Goal: Transaction & Acquisition: Obtain resource

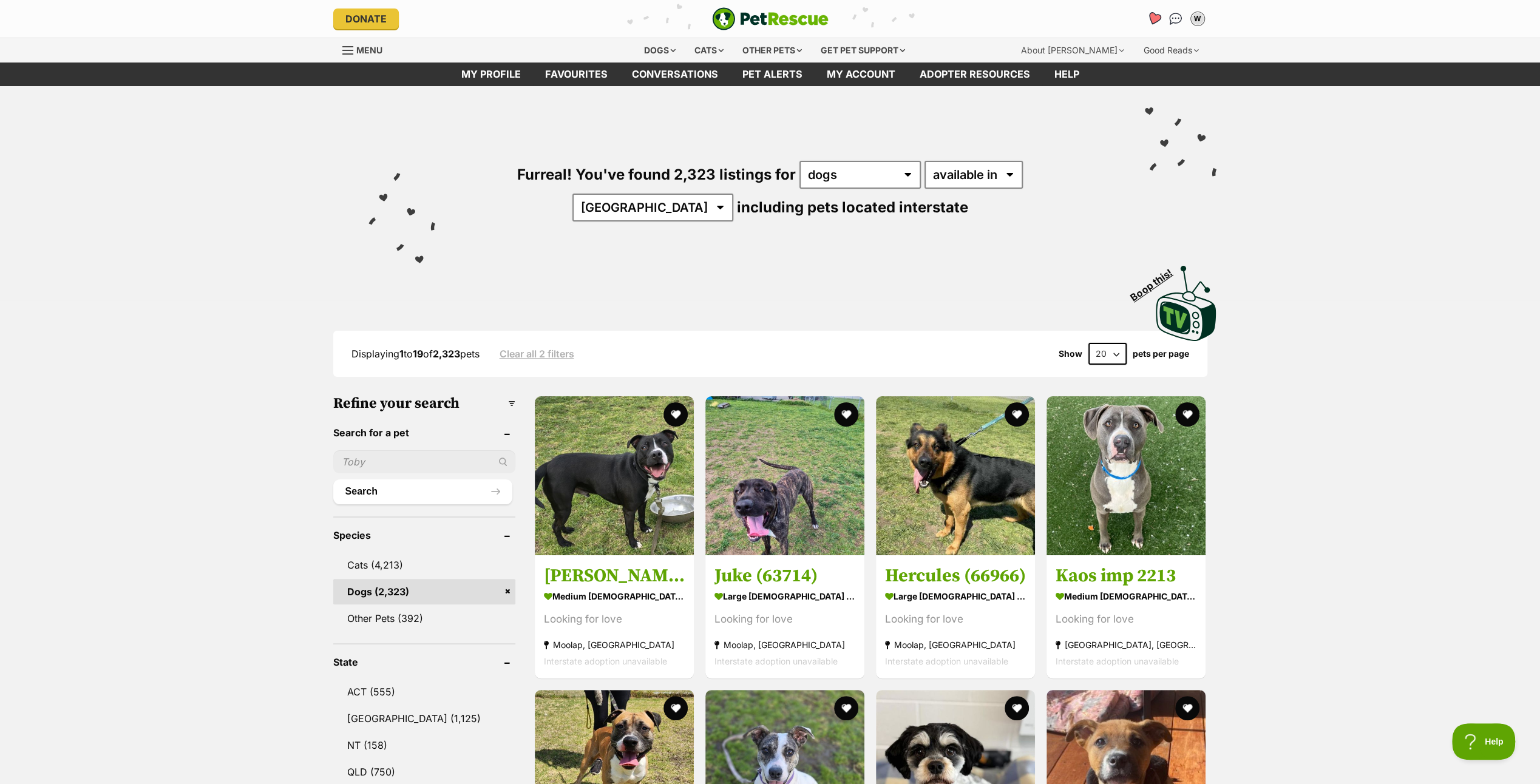
click at [1149, 14] on icon "Favourites" at bounding box center [1153, 18] width 14 height 14
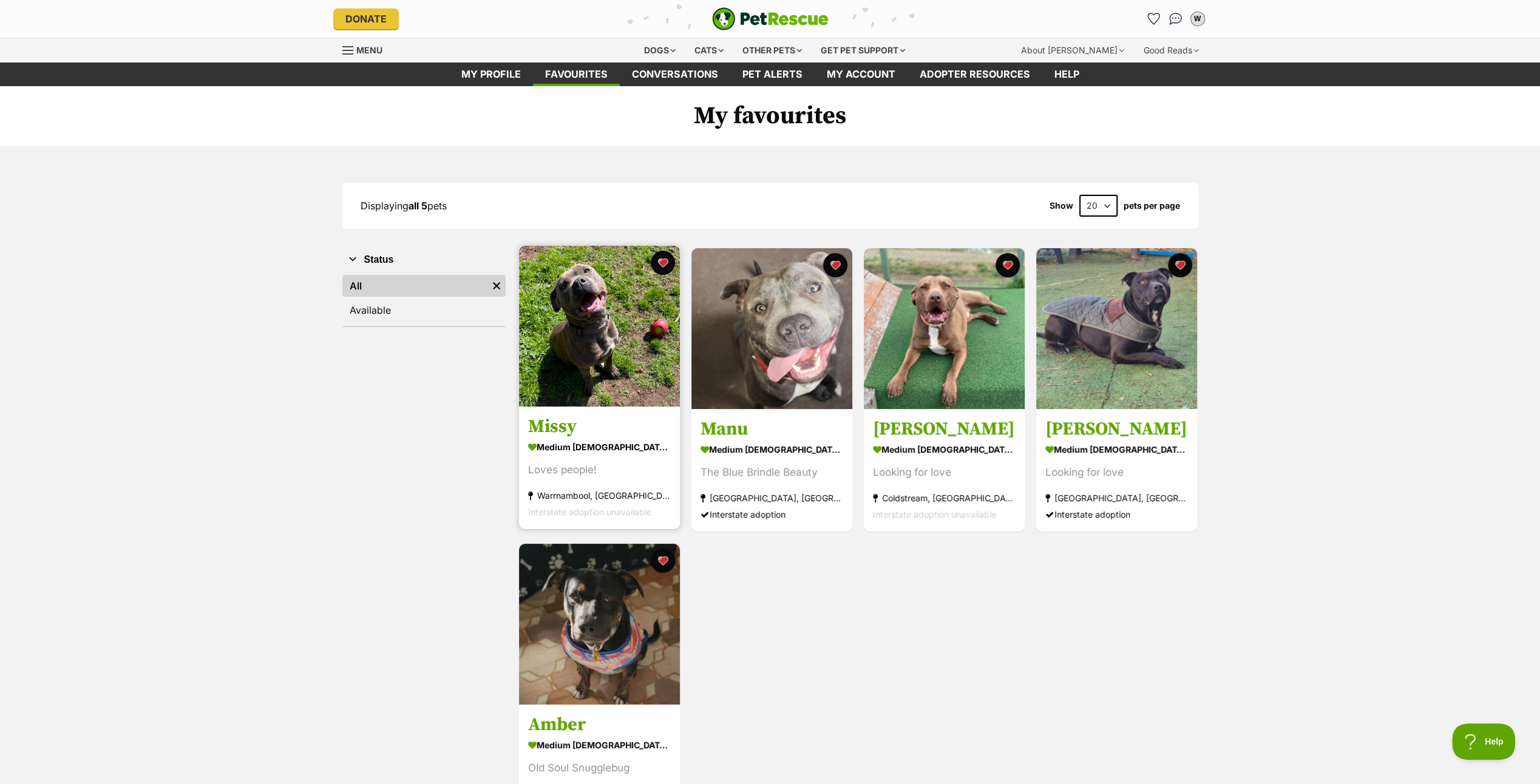
click at [588, 302] on img at bounding box center [600, 326] width 161 height 161
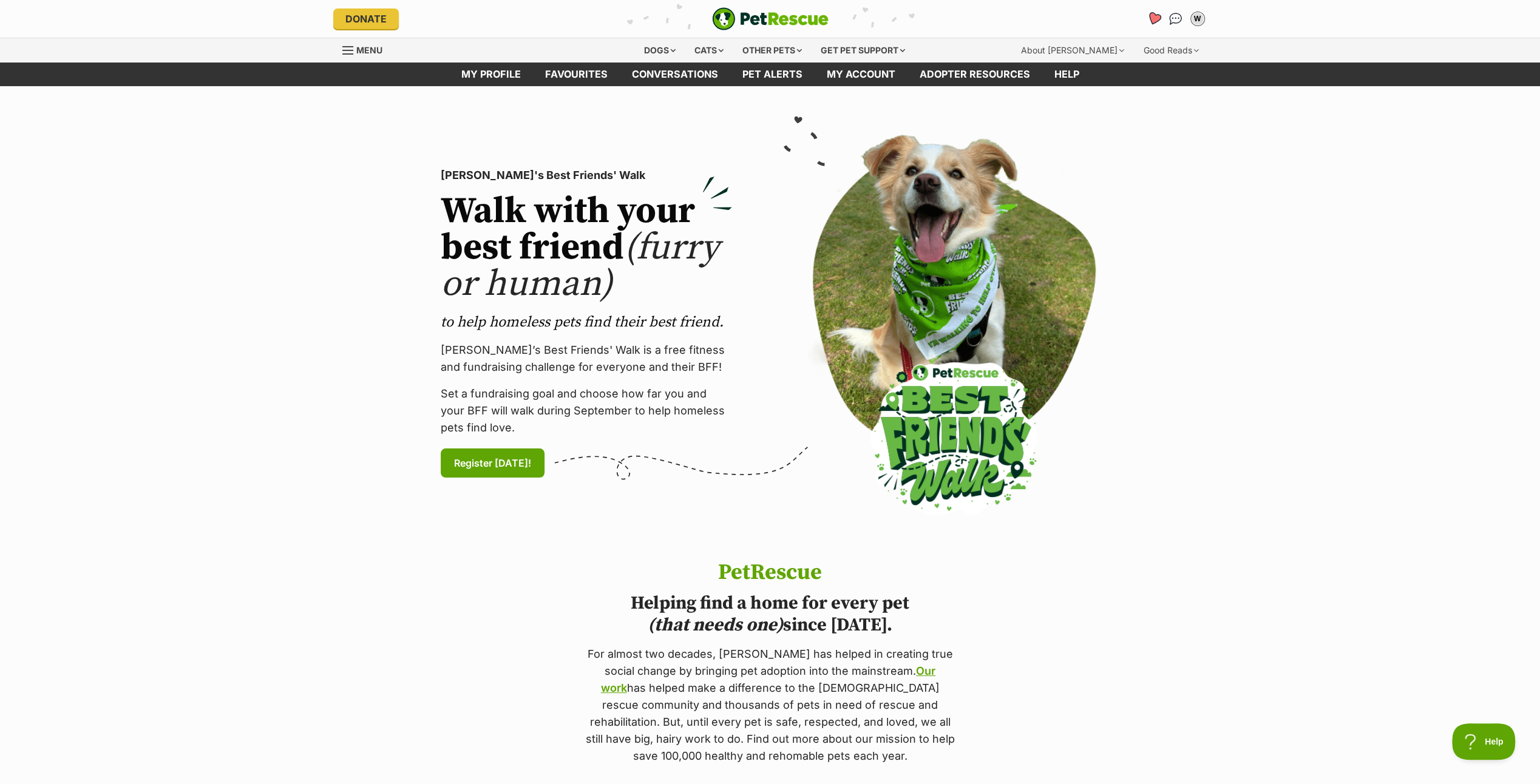
click at [1154, 13] on icon "Favourites" at bounding box center [1153, 18] width 14 height 14
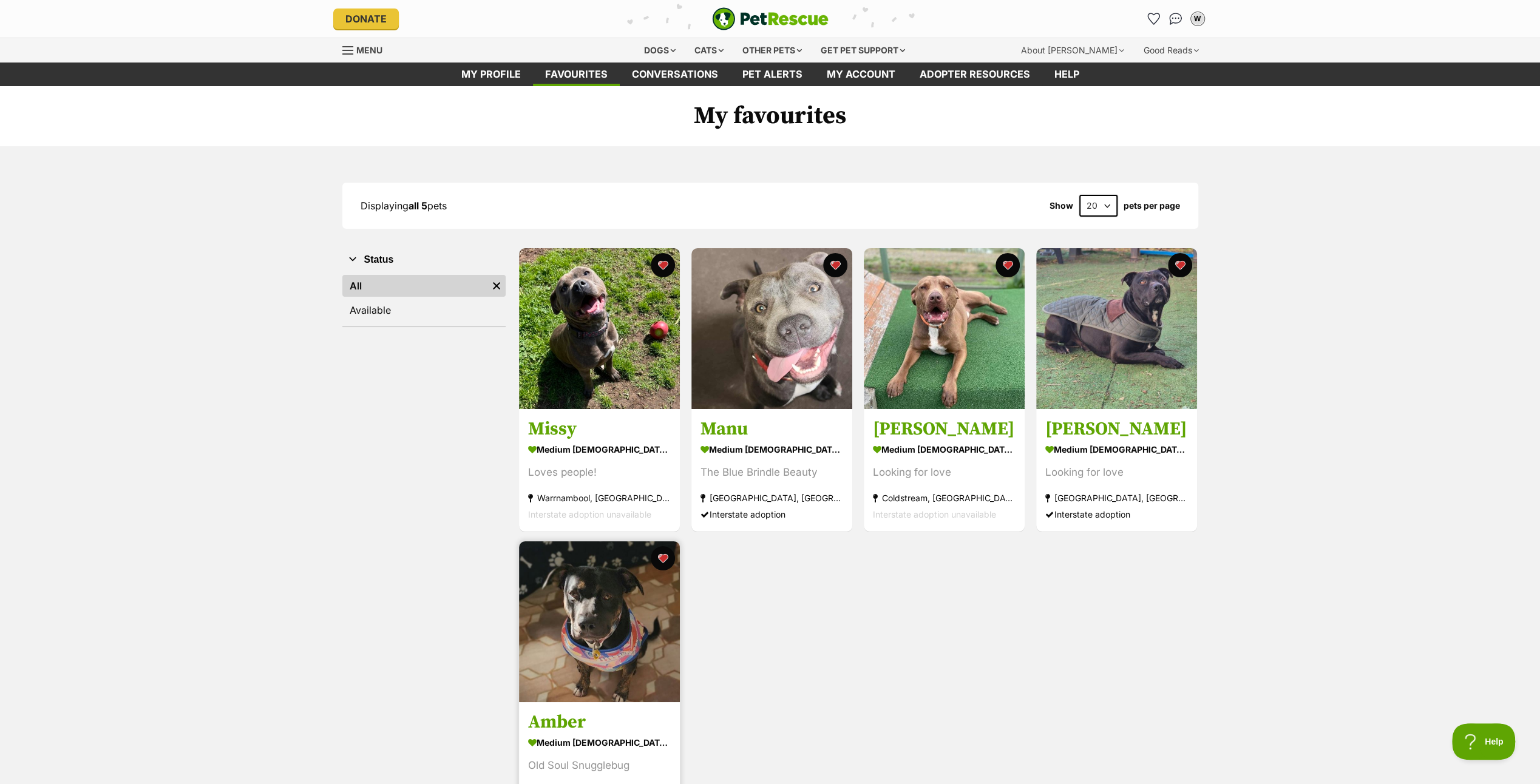
click at [578, 626] on img at bounding box center [600, 622] width 161 height 161
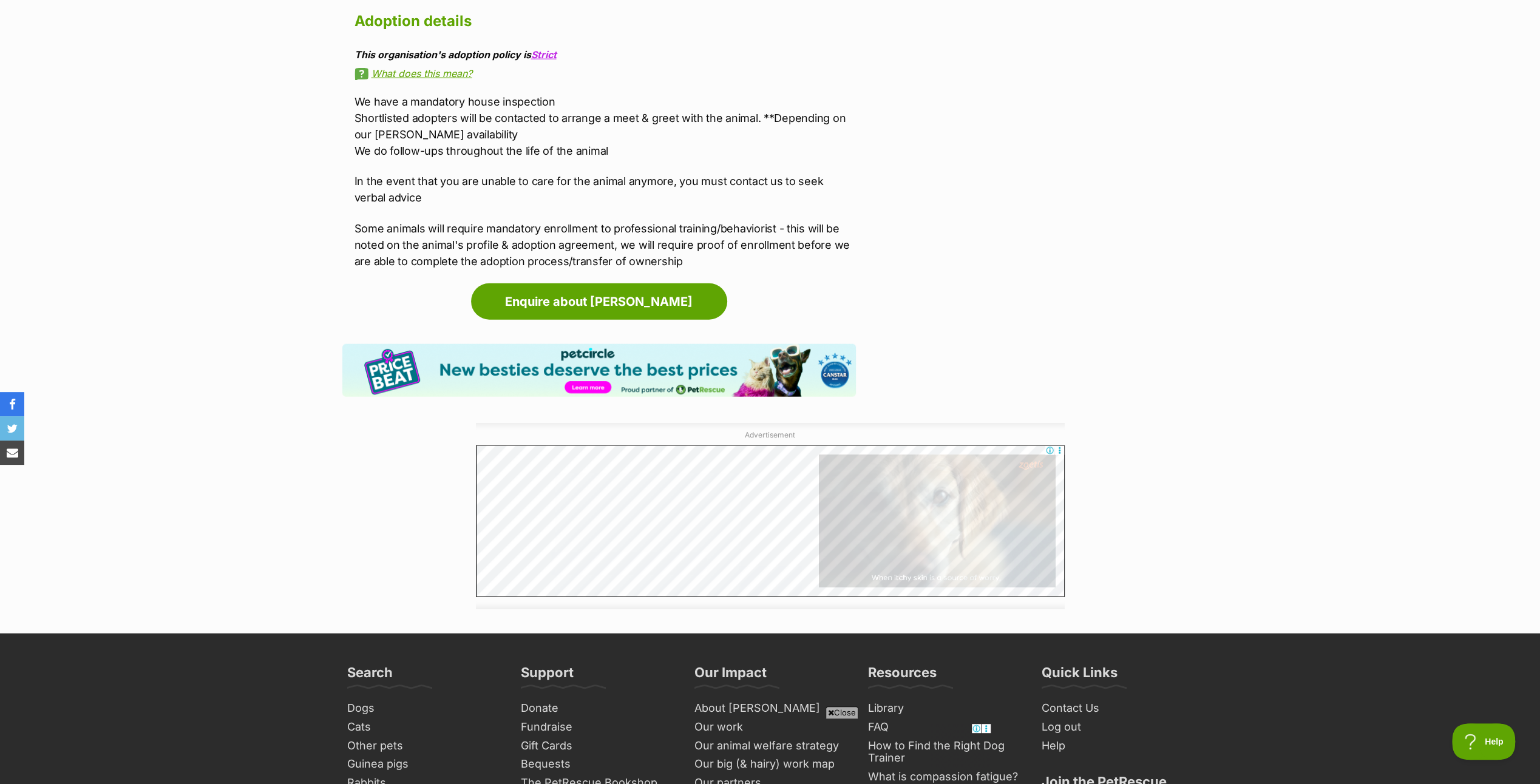
scroll to position [2730, 0]
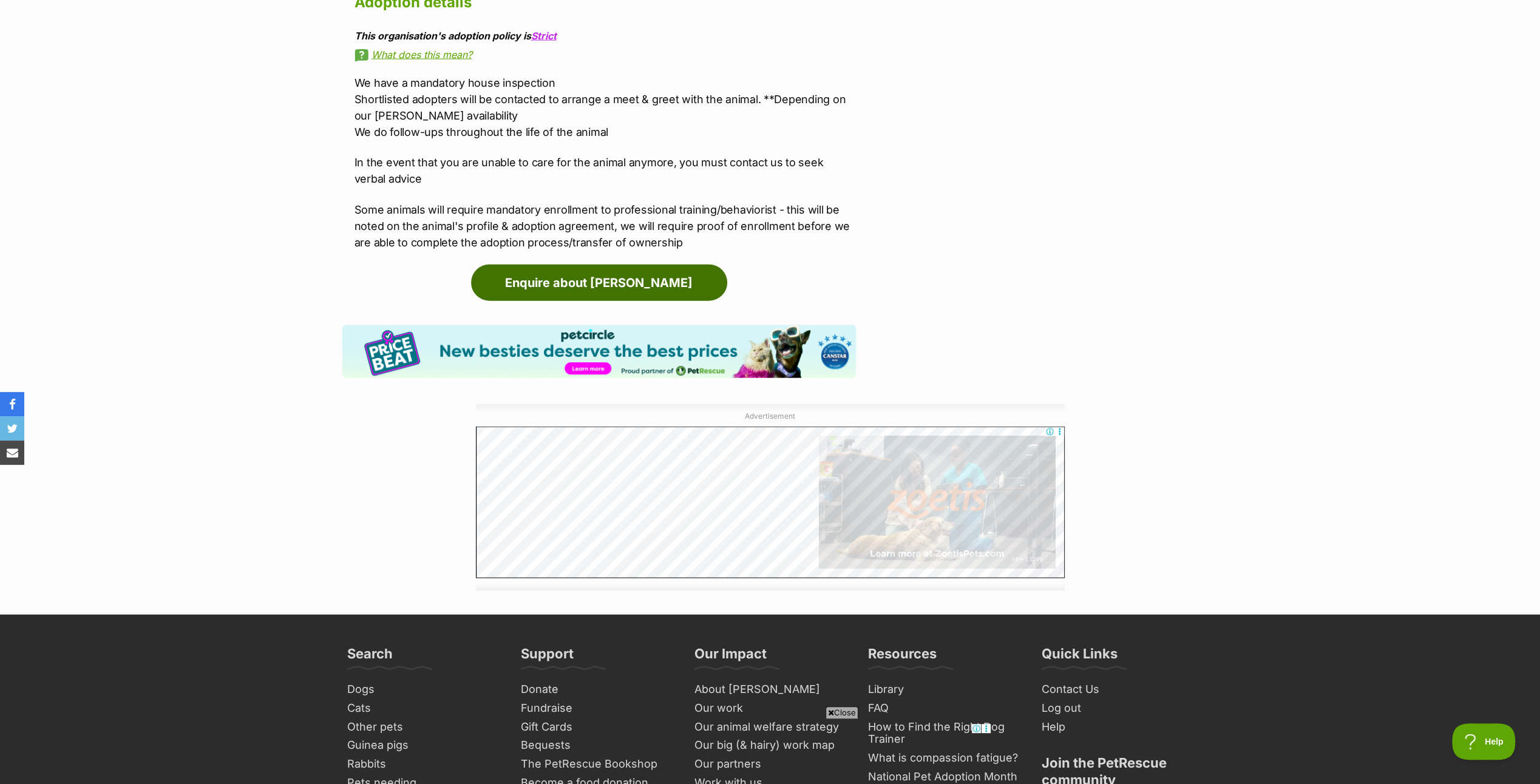
click at [608, 265] on link "Enquire about [PERSON_NAME]" at bounding box center [599, 283] width 256 height 36
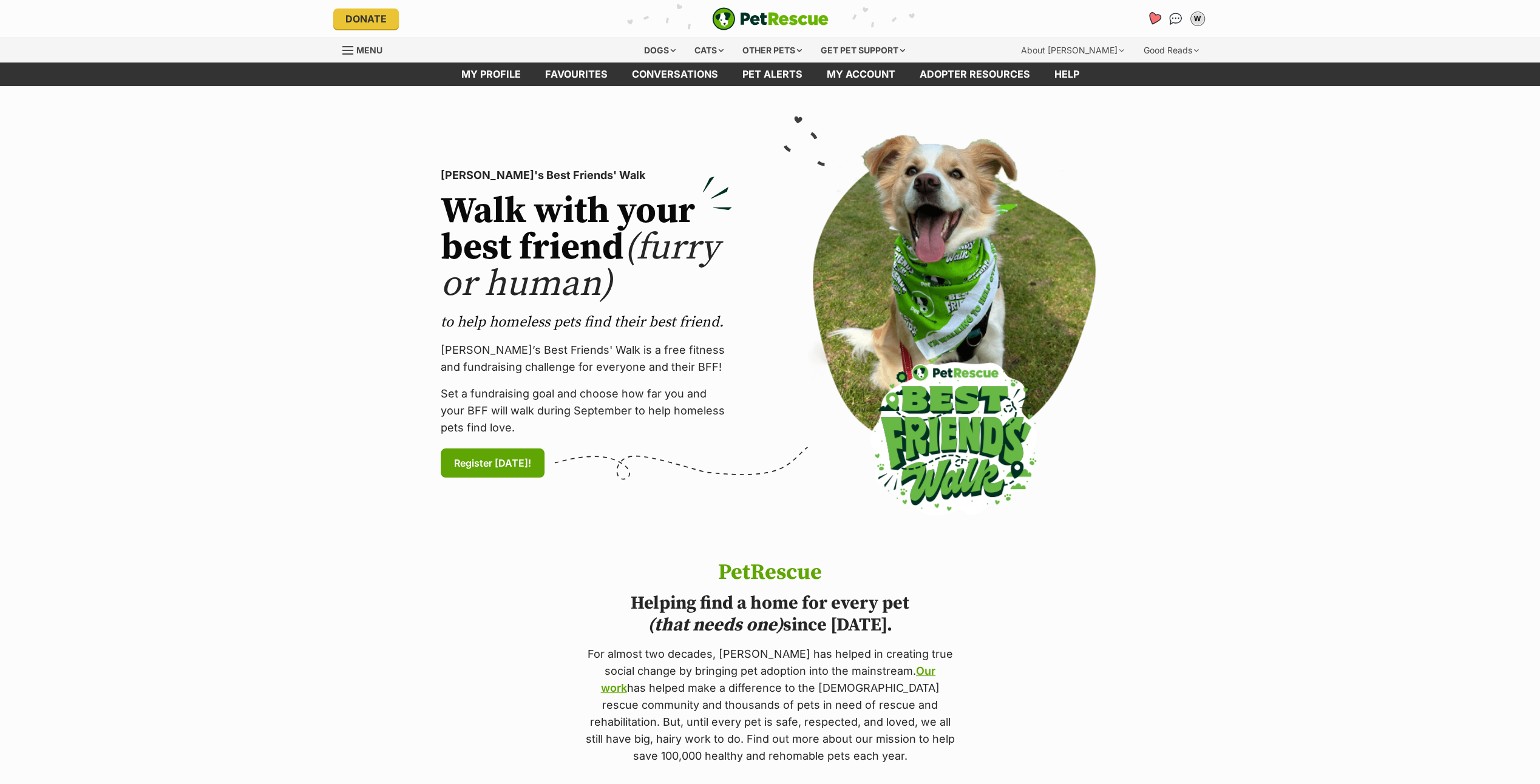
drag, startPoint x: 0, startPoint y: 0, endPoint x: 1152, endPoint y: 14, distance: 1152.1
click at [1152, 14] on icon "Favourites" at bounding box center [1153, 18] width 14 height 14
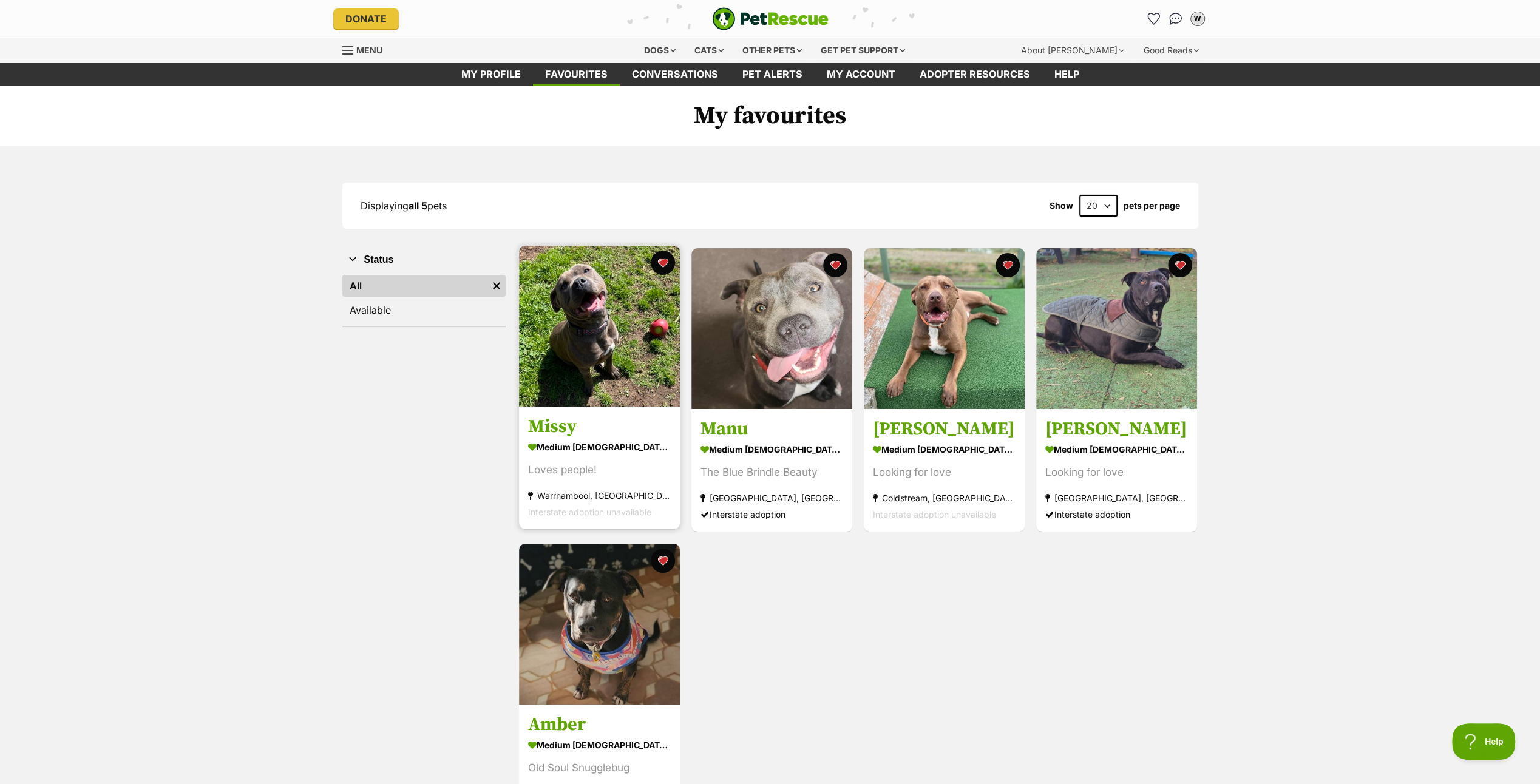
click at [570, 421] on h3 "Missy" at bounding box center [599, 427] width 143 height 23
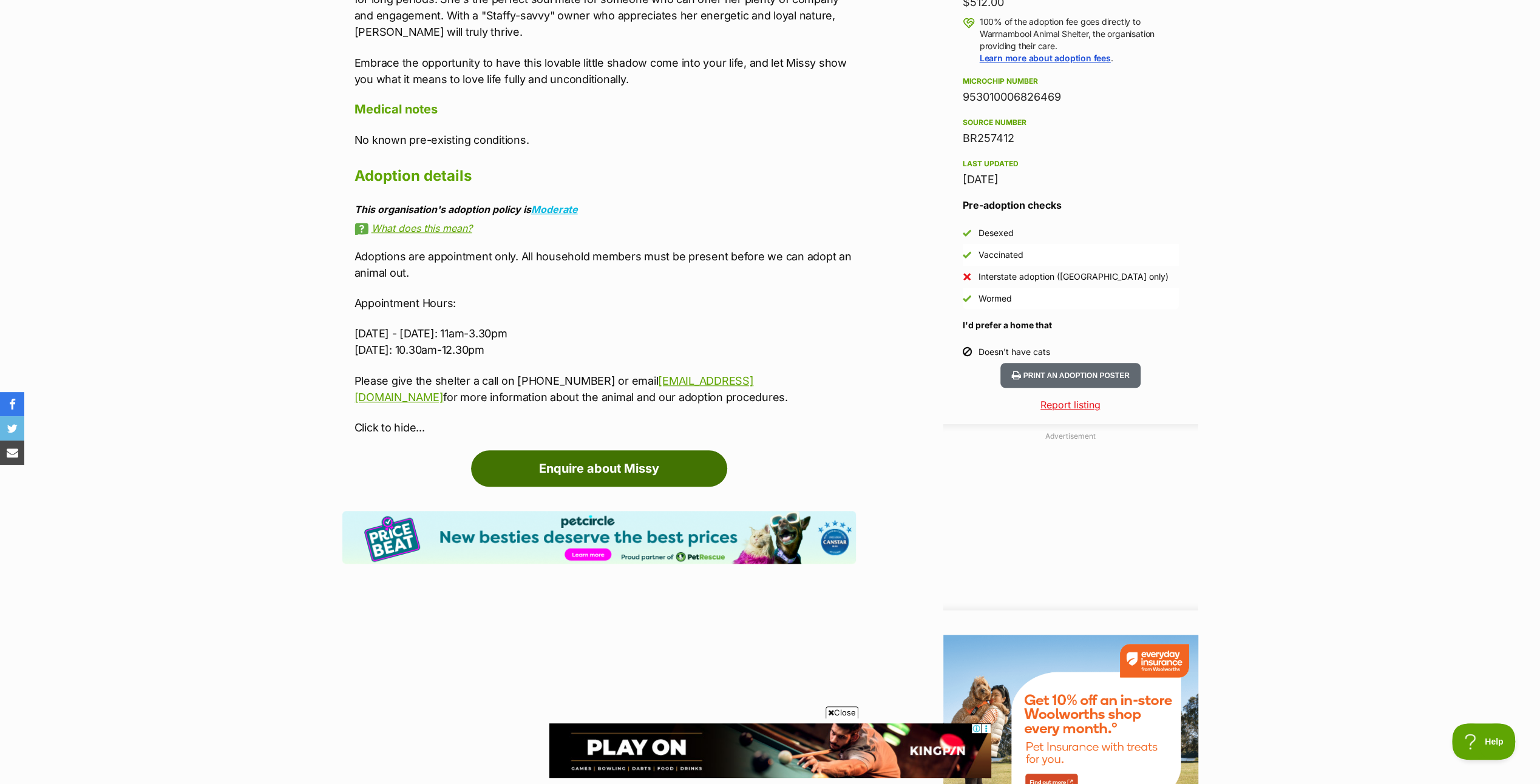
click at [628, 464] on link "Enquire about Missy" at bounding box center [599, 468] width 256 height 36
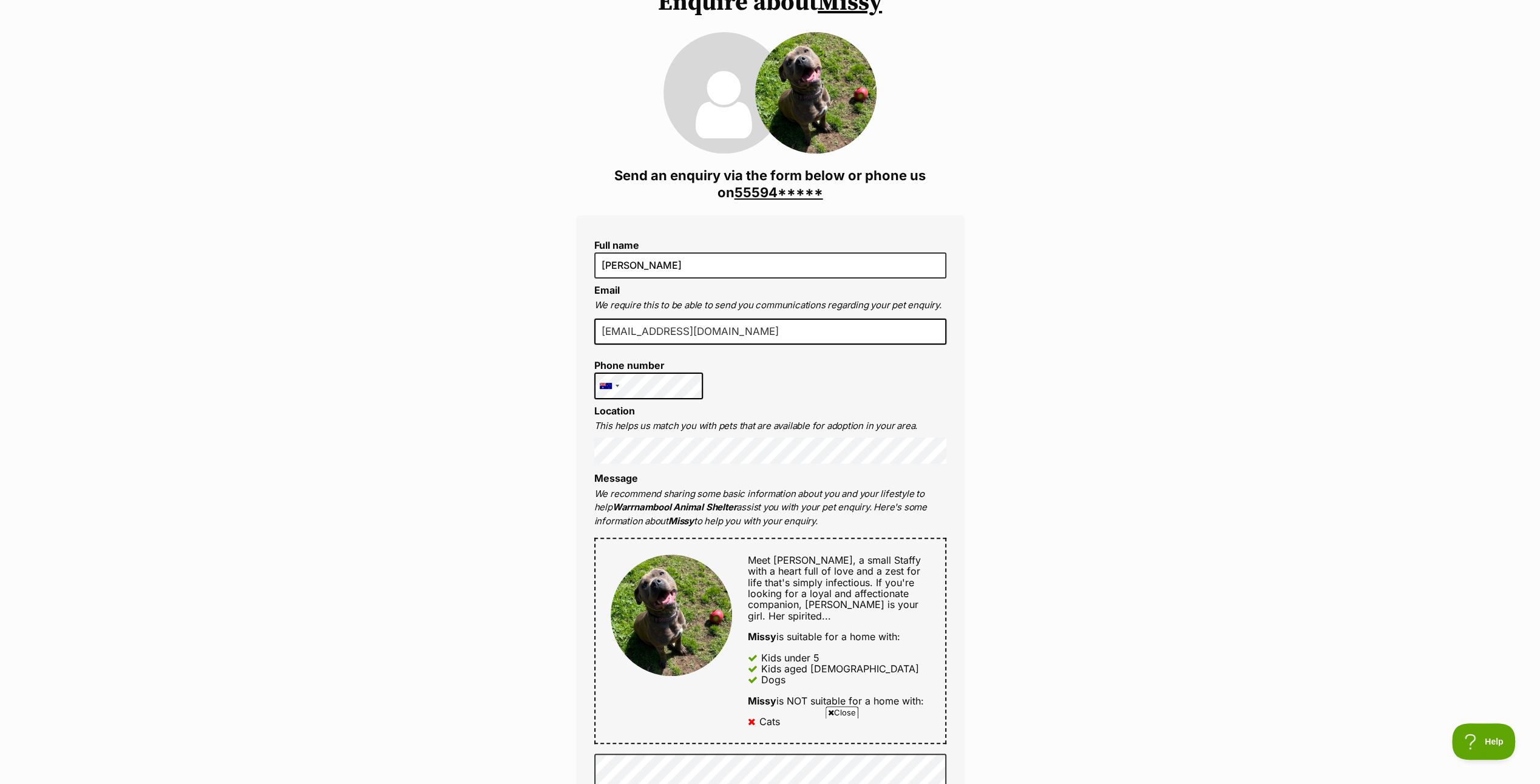
scroll to position [121, 0]
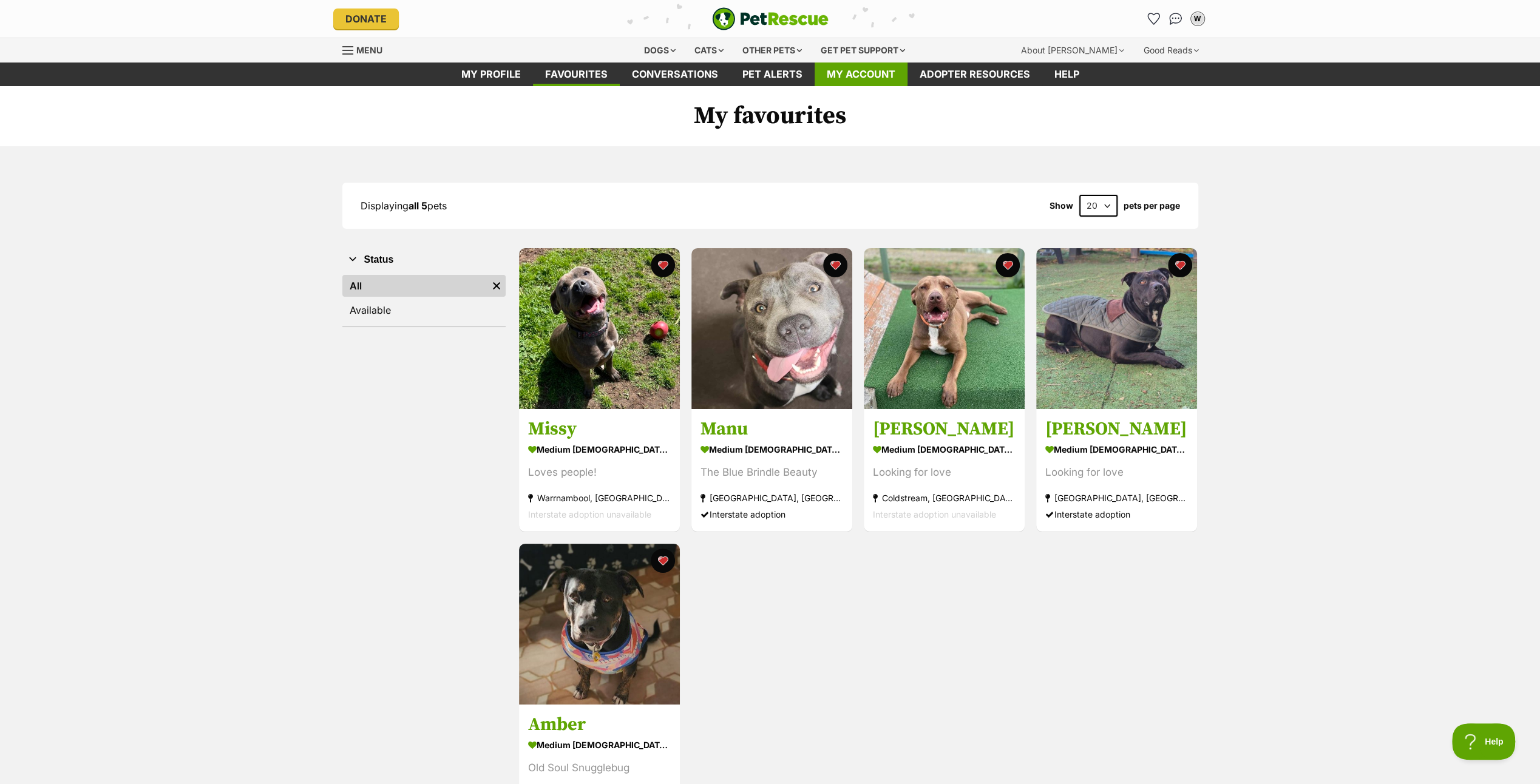
click at [868, 68] on link "My account" at bounding box center [861, 74] width 93 height 24
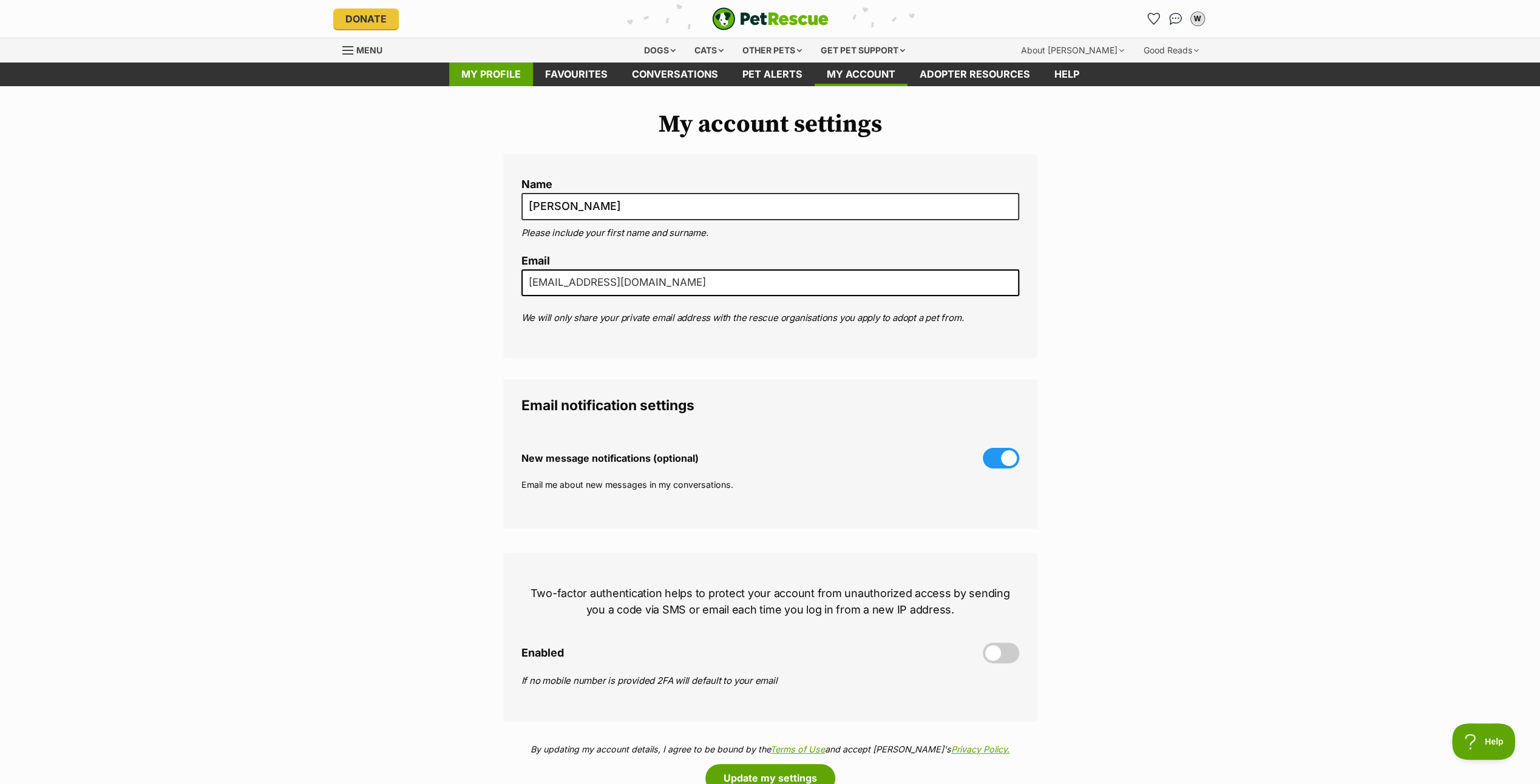
click at [486, 69] on link "My profile" at bounding box center [491, 74] width 84 height 24
